Goal: Use online tool/utility: Use online tool/utility

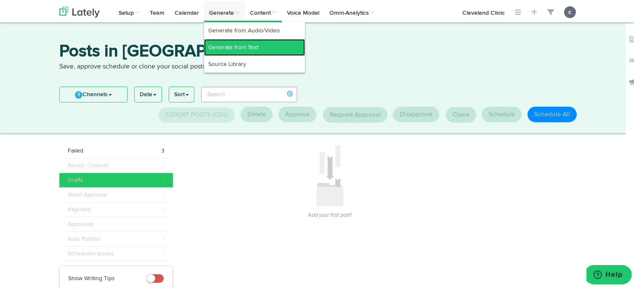
click at [239, 47] on link "Generate from Text" at bounding box center [254, 46] width 101 height 17
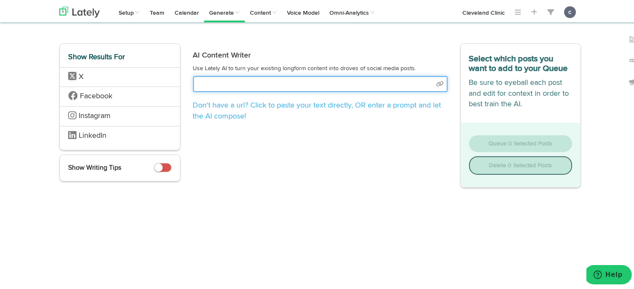
click at [315, 80] on input "text" at bounding box center [320, 83] width 255 height 16
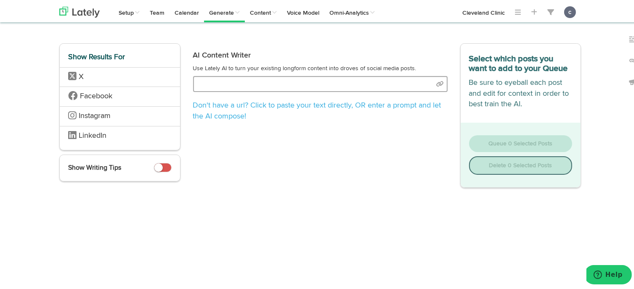
type input "[URL][DOMAIN_NAME][MEDICAL_DATA]"
select select "natural"
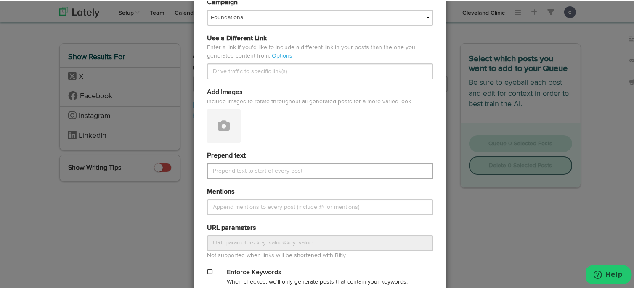
scroll to position [370, 0]
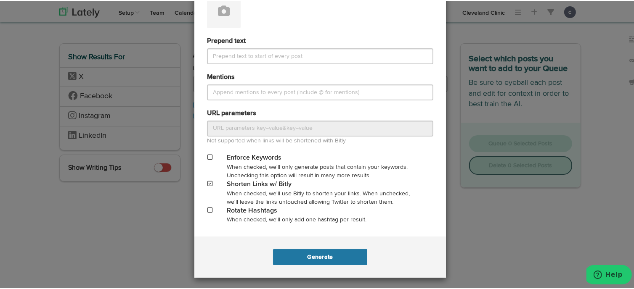
type input "[URL][DOMAIN_NAME][MEDICAL_DATA]"
click at [315, 255] on button "Generate" at bounding box center [320, 256] width 94 height 16
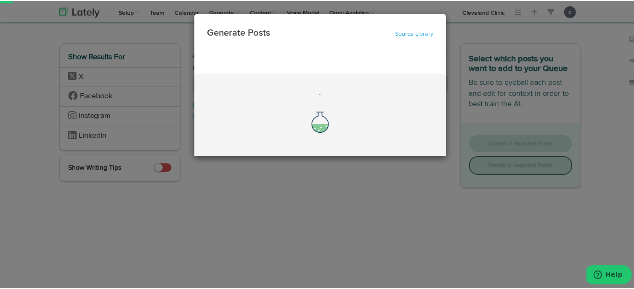
scroll to position [0, 0]
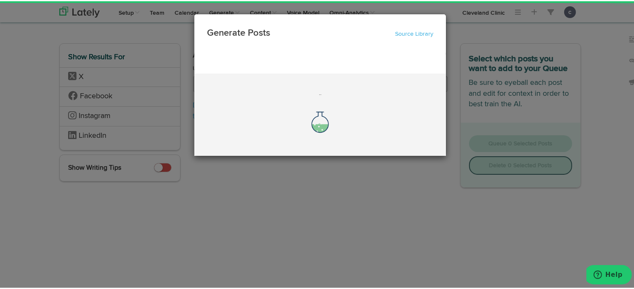
select select "natural"
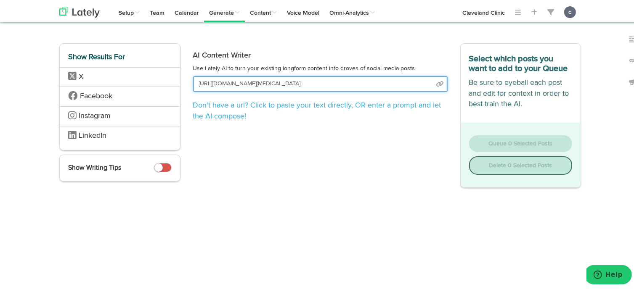
click at [351, 81] on input "[URL][DOMAIN_NAME][MEDICAL_DATA]" at bounding box center [320, 83] width 255 height 16
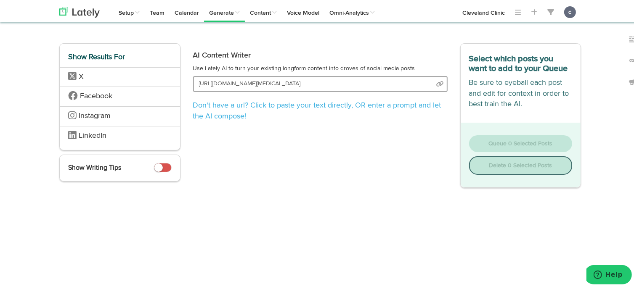
select select "natural"
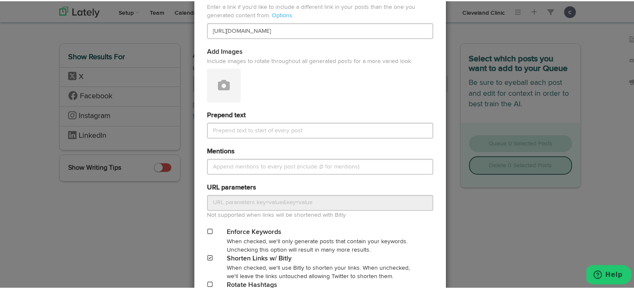
scroll to position [370, 0]
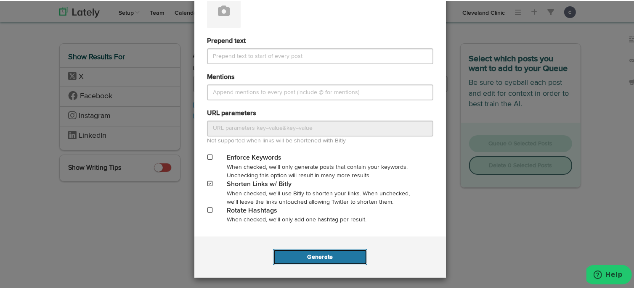
click at [308, 255] on button "Generate" at bounding box center [320, 256] width 94 height 16
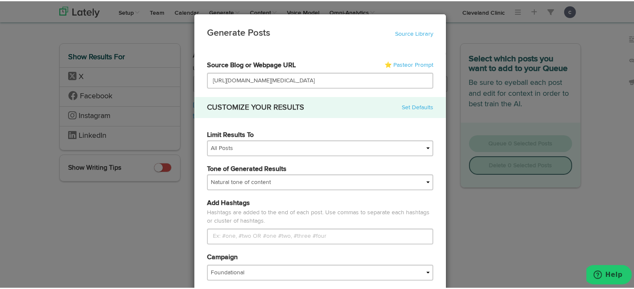
select select "natural"
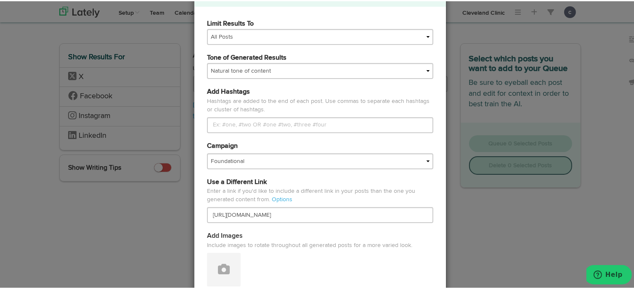
scroll to position [62, 0]
